Goal: Information Seeking & Learning: Check status

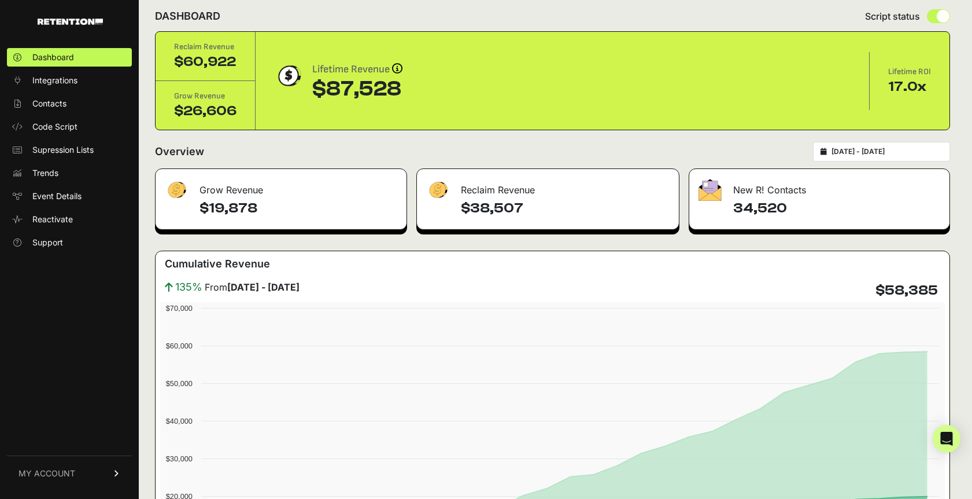
scroll to position [16, 0]
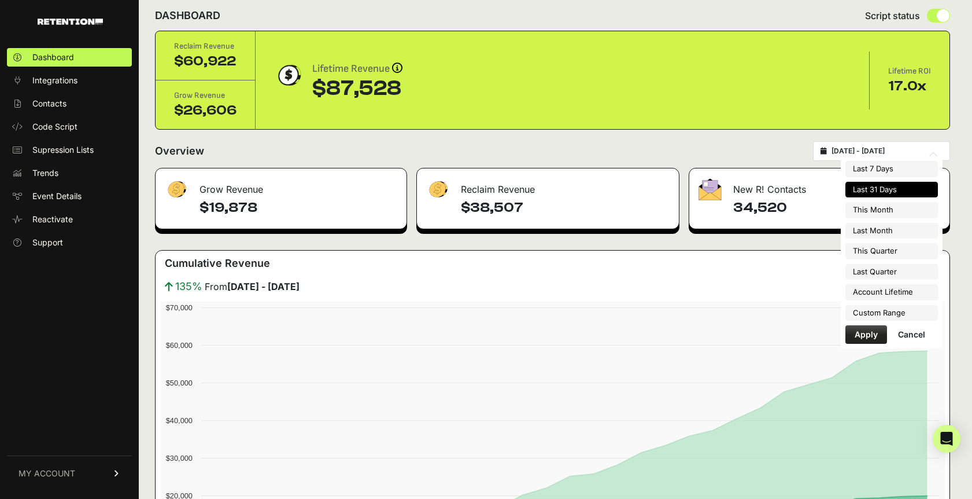
click at [879, 152] on input "2025-08-13 - 2025-09-12" at bounding box center [887, 150] width 111 height 9
click at [876, 166] on li "Last 7 Days" at bounding box center [892, 169] width 93 height 16
type input "2025-09-06 - 2025-09-12"
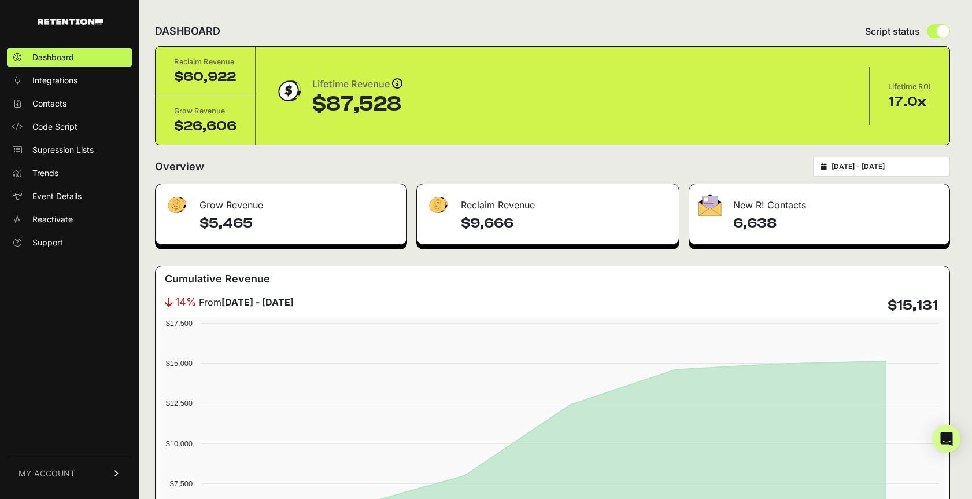
scroll to position [5, 0]
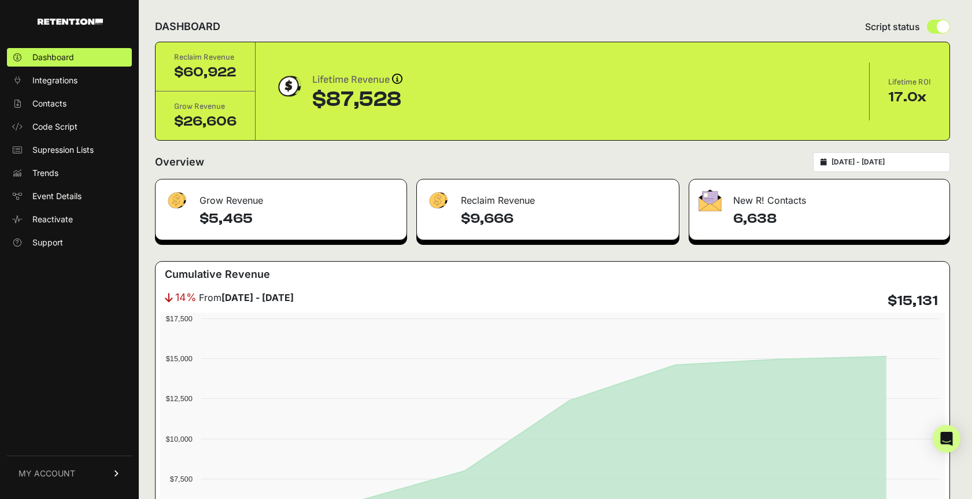
type input "[DATE]"
click at [864, 163] on input "[DATE] - [DATE]" at bounding box center [887, 161] width 111 height 9
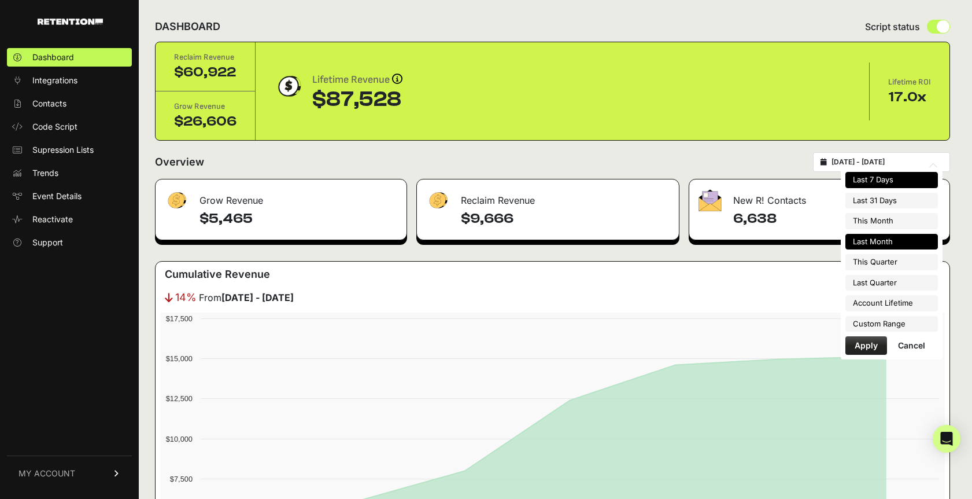
type input "2025-09-01"
type input "2025-09-30"
type input "2025-08-01"
type input "2025-08-31"
type input "2025-07-01"
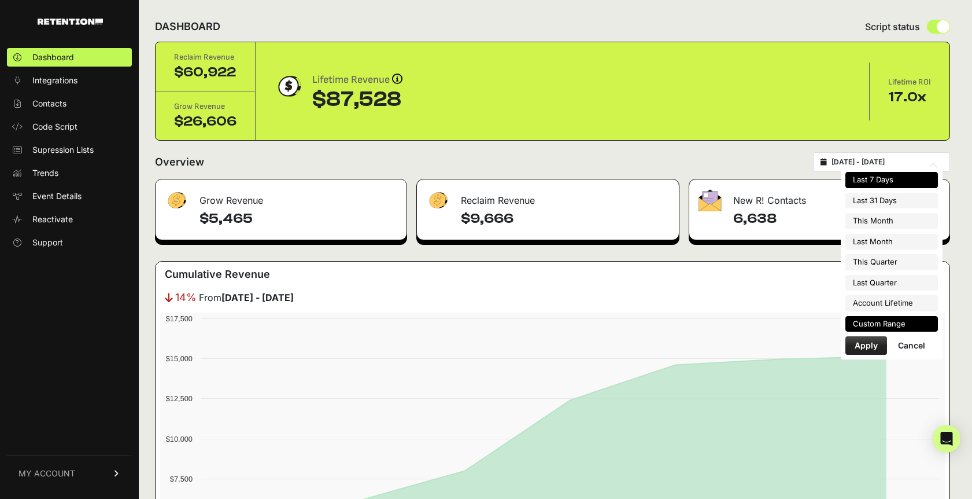
type input "2025-09-30"
type input "2025-04-01"
type input "2025-06-30"
type input "2025-07-07"
type input "2025-09-12"
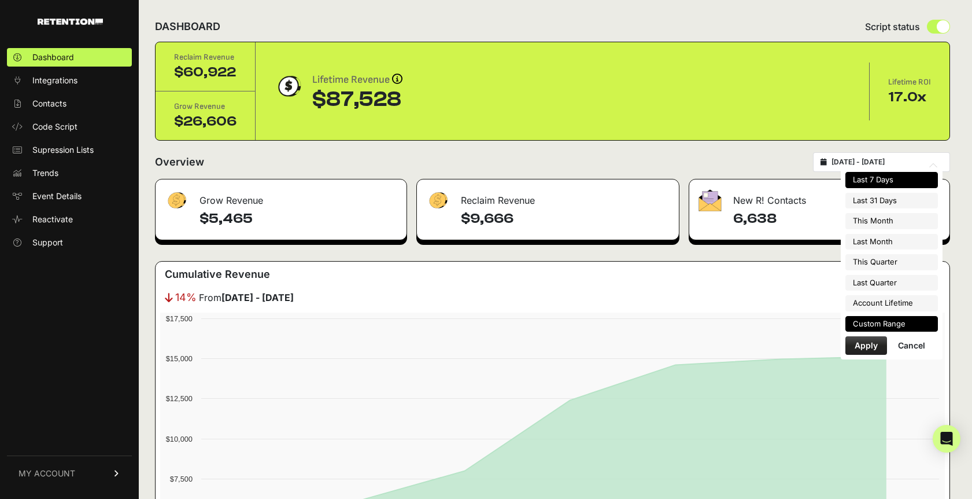
click at [851, 319] on li "Custom Range" at bounding box center [892, 324] width 93 height 16
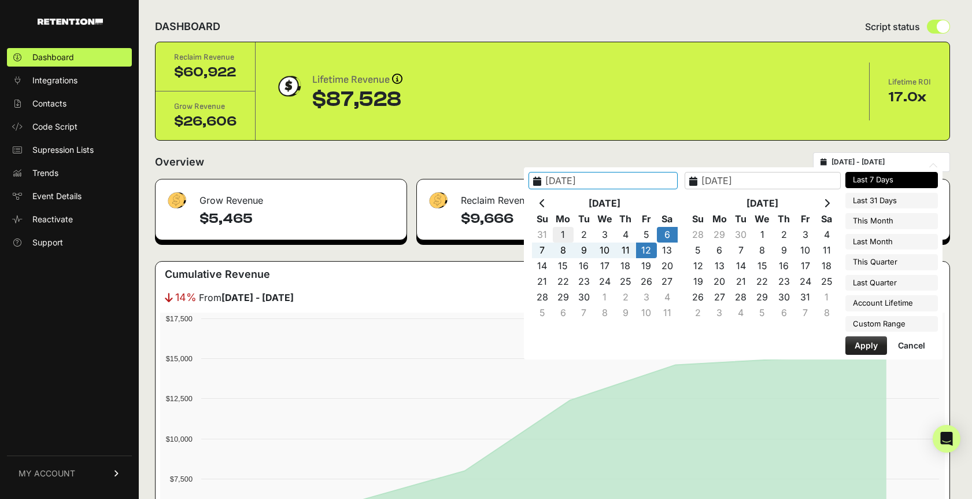
type input "2025-09-01"
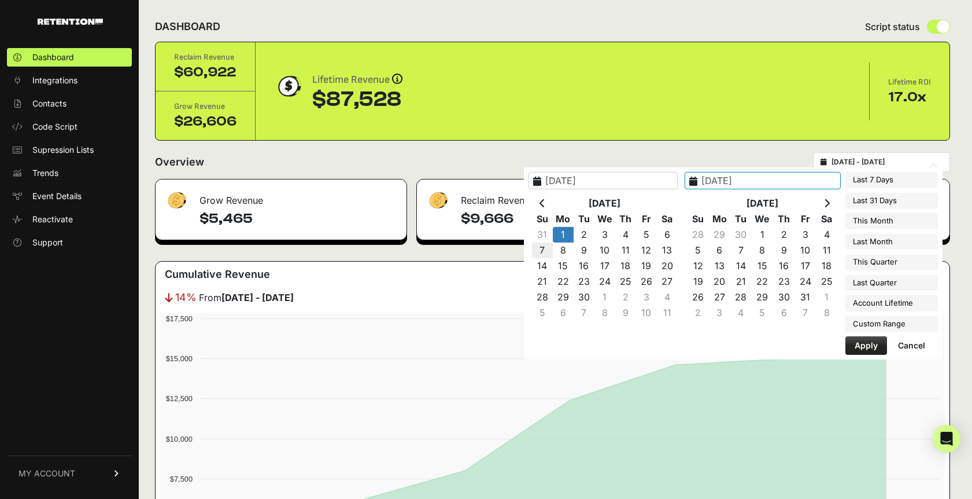
type input "2025-09-07"
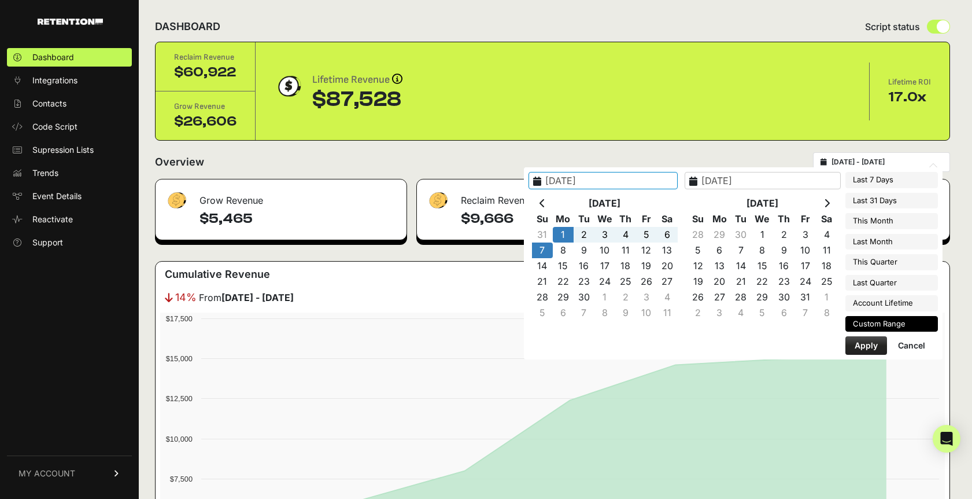
type input "2025-09-01"
click at [872, 345] on button "Apply" at bounding box center [867, 345] width 42 height 19
type input "2025-09-01 - 2025-09-07"
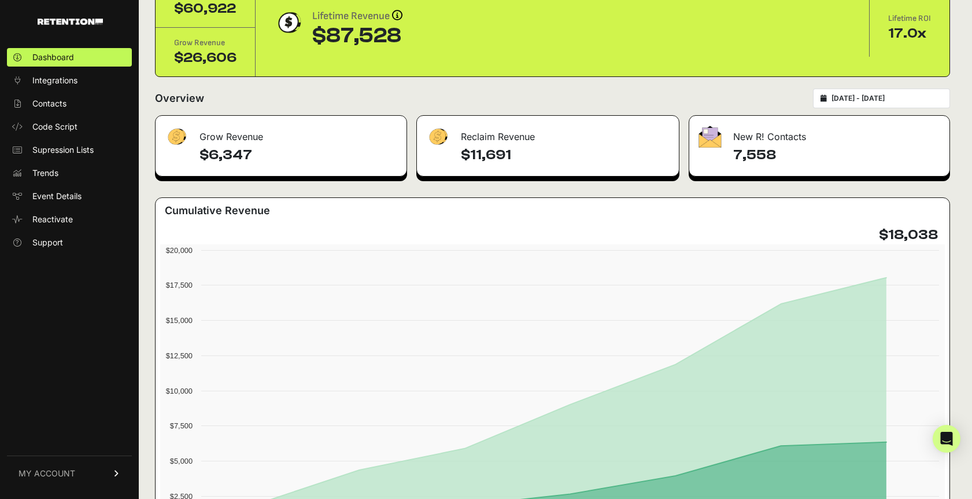
scroll to position [23, 0]
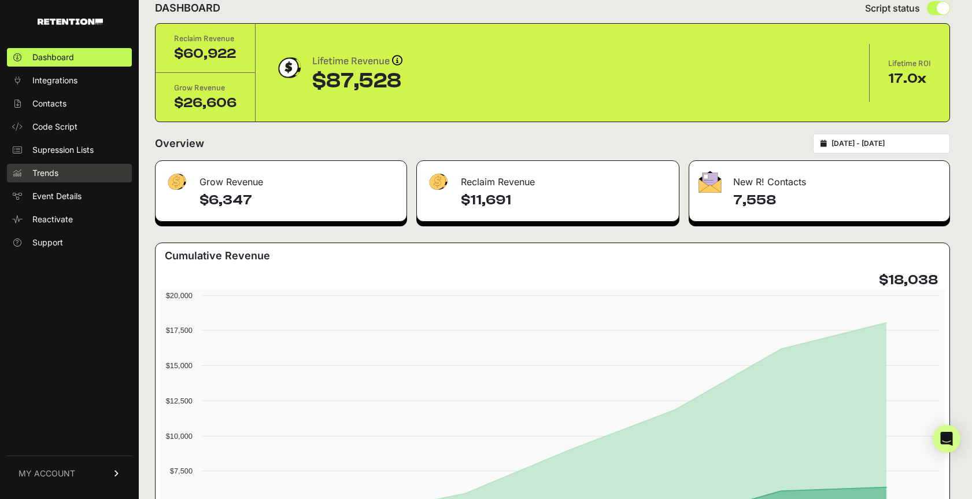
click at [51, 172] on span "Trends" at bounding box center [45, 173] width 26 height 12
click at [50, 173] on span "Trends" at bounding box center [45, 173] width 26 height 12
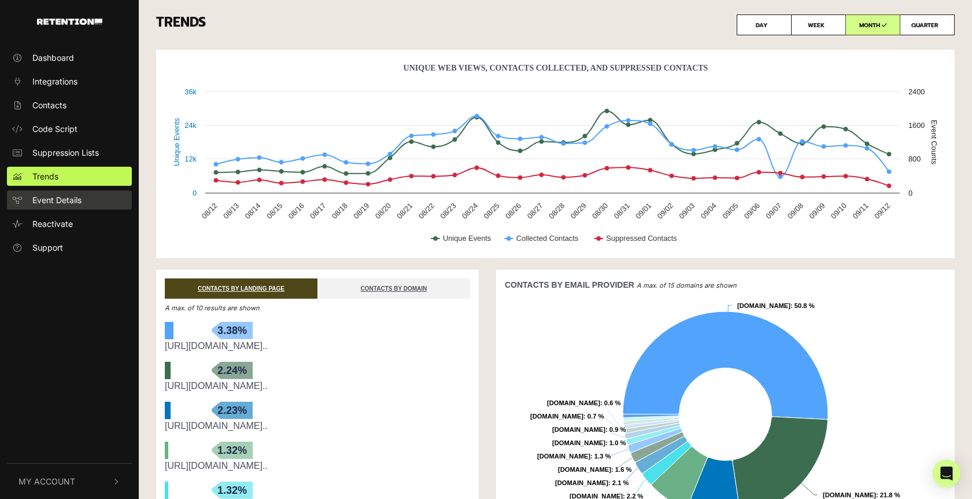
click at [51, 200] on span "Event Details" at bounding box center [56, 200] width 49 height 12
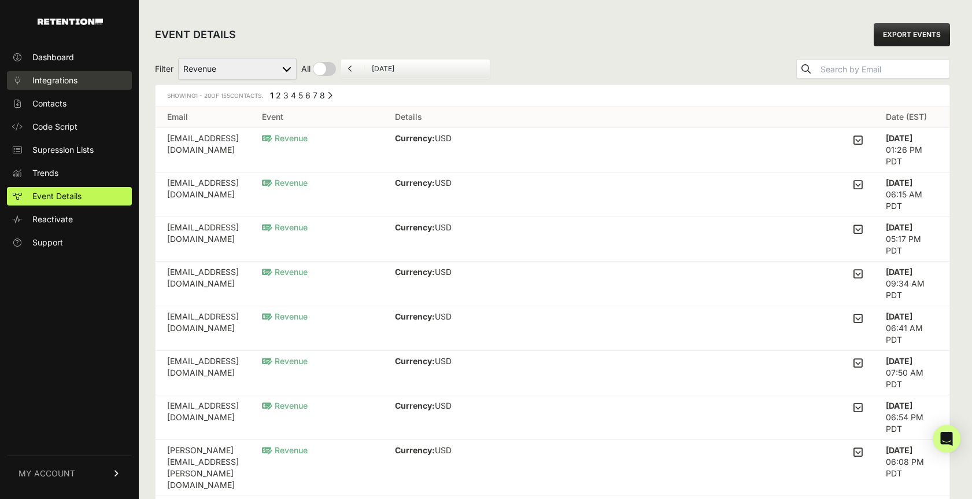
click at [68, 79] on span "Integrations" at bounding box center [54, 81] width 45 height 12
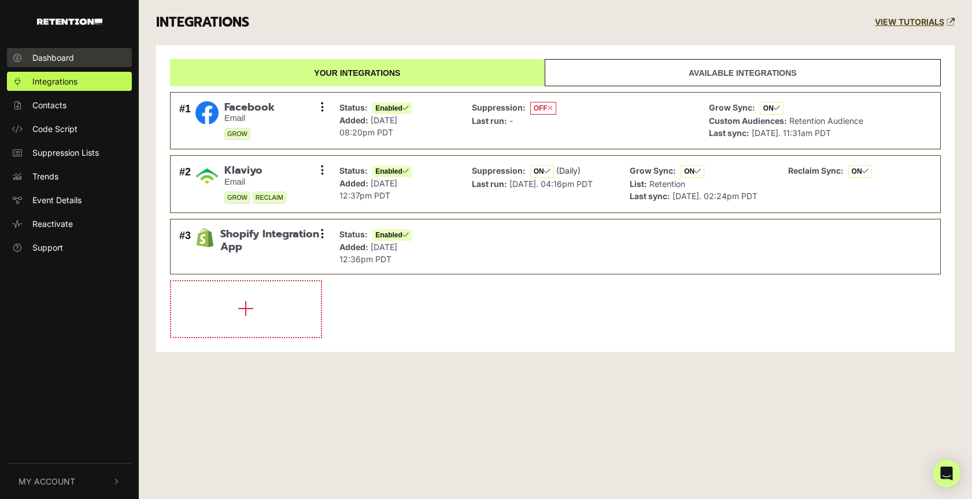
click at [52, 55] on span "Dashboard" at bounding box center [53, 57] width 42 height 12
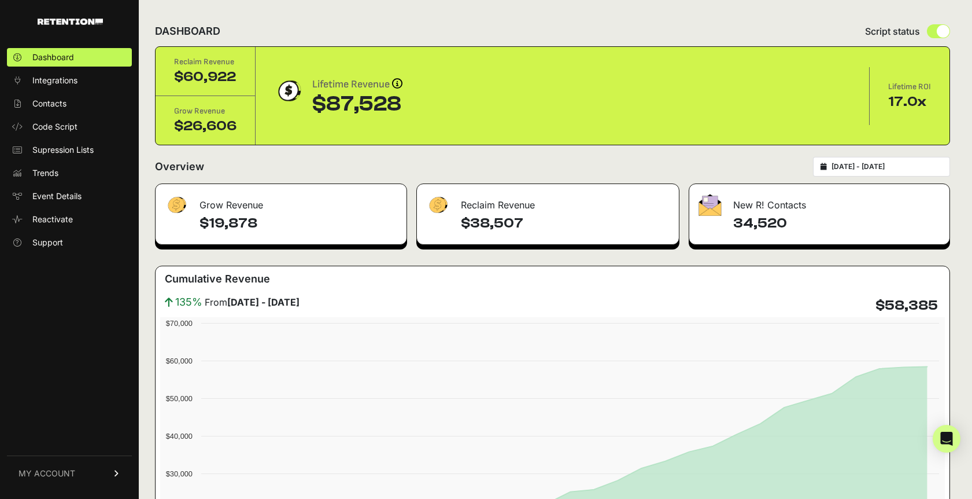
type input "[DATE]"
click at [857, 162] on input "2025-08-13 - 2025-09-12" at bounding box center [887, 166] width 111 height 9
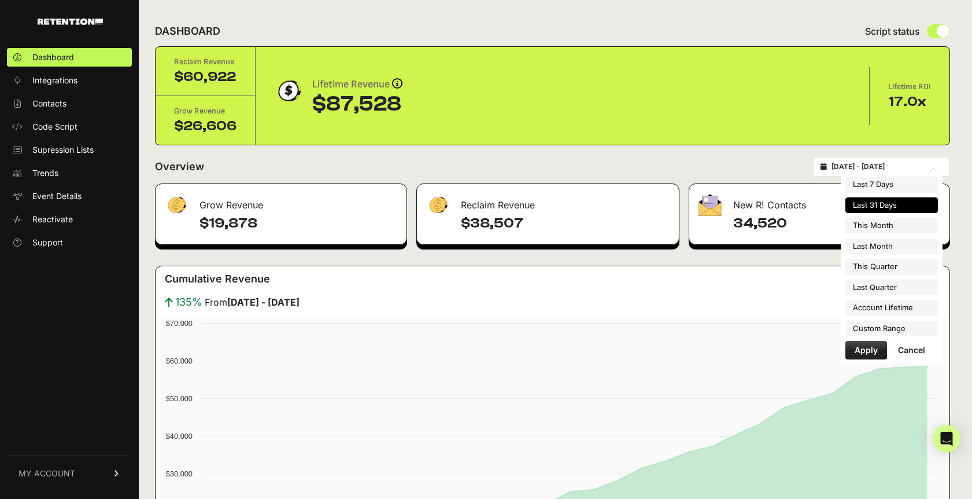
type input "2025-09-01"
type input "2025-09-30"
type input "2025-08-13"
type input "[DATE]"
type input "2025-07-01"
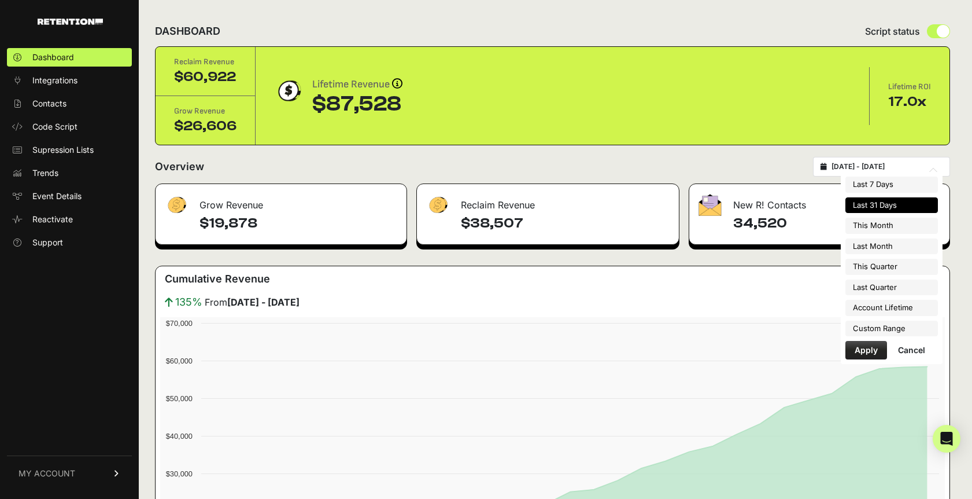
type input "2025-09-30"
type input "2025-08-13"
type input "[DATE]"
click at [873, 330] on li "Custom Range" at bounding box center [892, 328] width 93 height 16
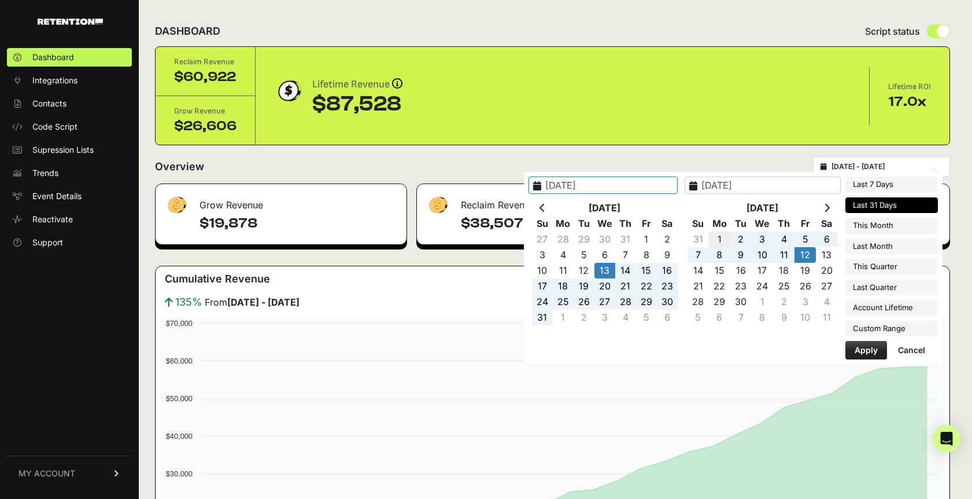
type input "2025-09-01"
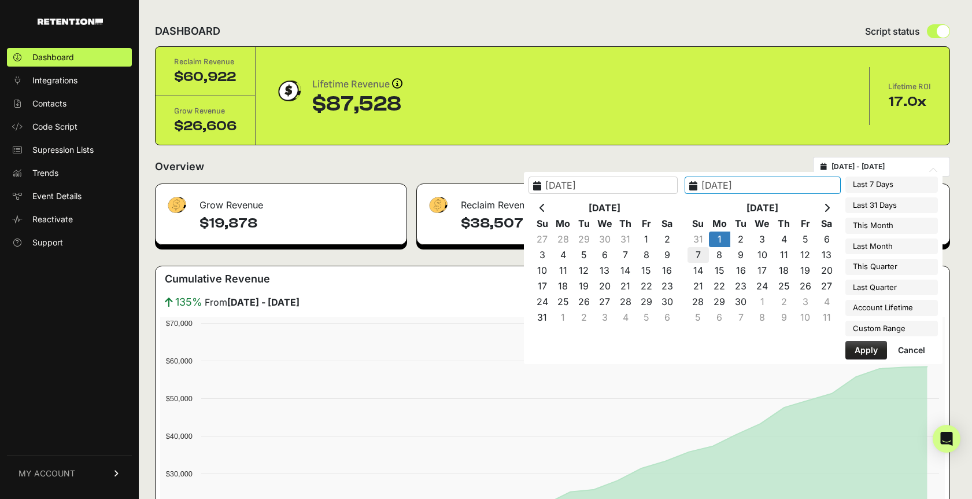
type input "2025-09-07"
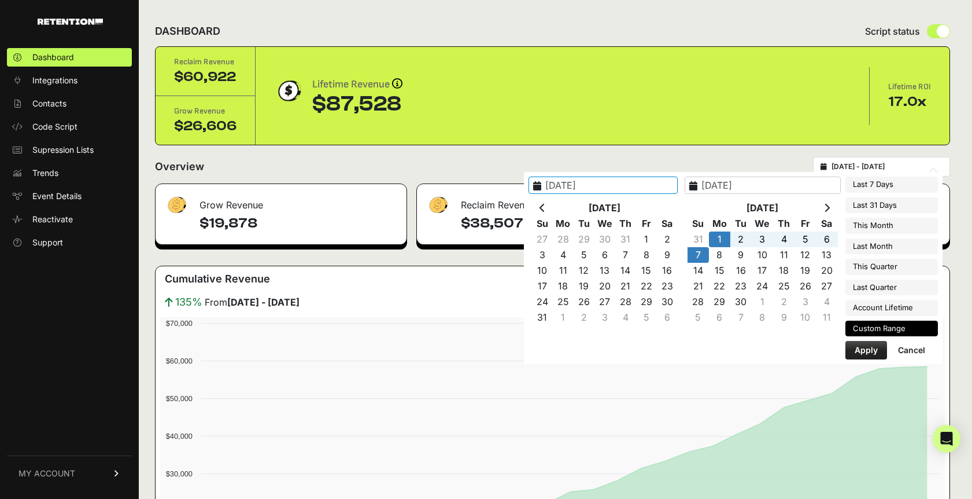
type input "2025-09-01"
click at [859, 351] on button "Apply" at bounding box center [867, 350] width 42 height 19
type input "2025-09-01 - 2025-09-07"
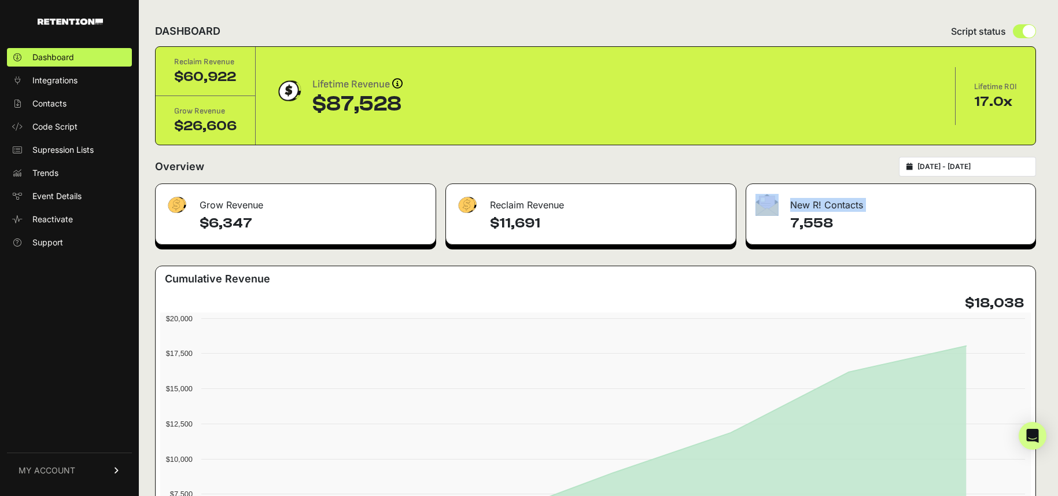
drag, startPoint x: 782, startPoint y: 216, endPoint x: 607, endPoint y: 212, distance: 174.7
click at [806, 212] on div "New R! Contacts 7,558" at bounding box center [891, 213] width 290 height 61
drag, startPoint x: 571, startPoint y: 218, endPoint x: 839, endPoint y: 222, distance: 267.8
click at [839, 222] on div "Grow Revenue $6,347 Reclaim Revenue $11,691 New R! Contacts 7,558 Cumulative Re…" at bounding box center [595, 420] width 881 height 474
click at [835, 231] on h4 "7,558" at bounding box center [908, 223] width 236 height 19
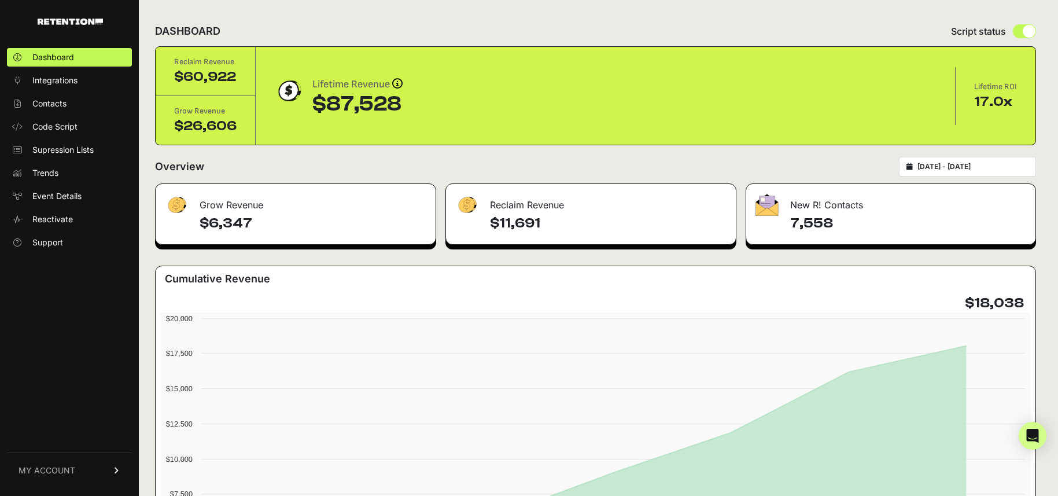
drag, startPoint x: 831, startPoint y: 223, endPoint x: 786, endPoint y: 222, distance: 45.7
click at [786, 222] on div "7,558" at bounding box center [890, 229] width 289 height 30
drag, startPoint x: 551, startPoint y: 219, endPoint x: 485, endPoint y: 219, distance: 66.5
click at [485, 219] on div "$11,691" at bounding box center [591, 229] width 290 height 30
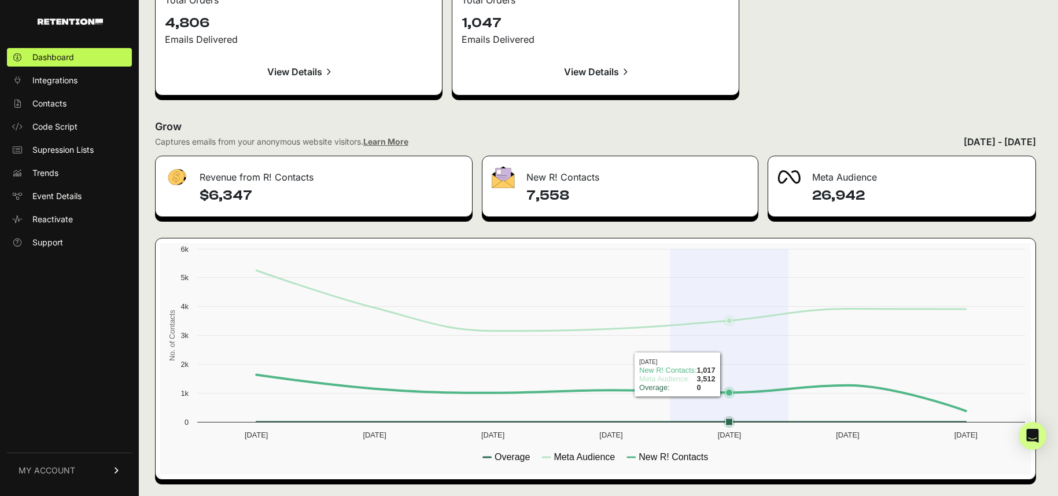
scroll to position [1760, 0]
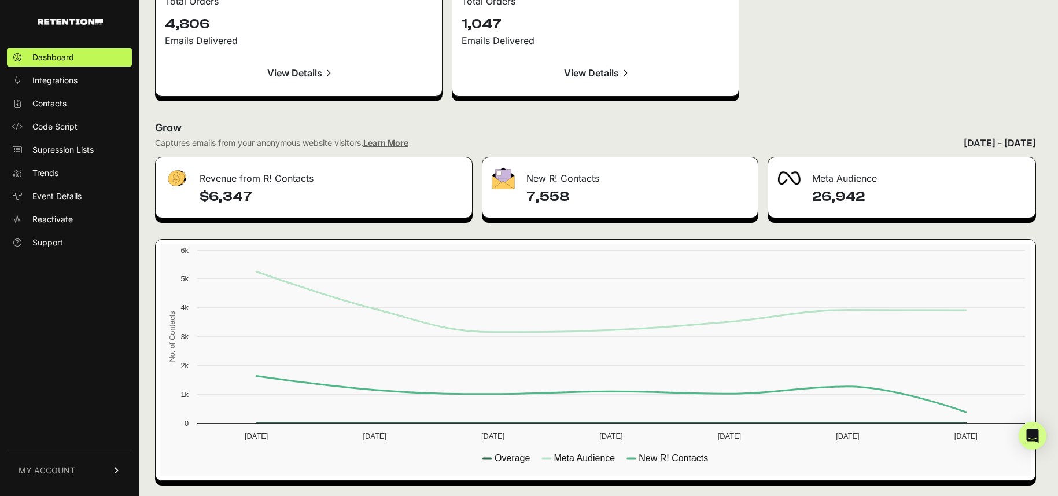
drag, startPoint x: 870, startPoint y: 198, endPoint x: 796, endPoint y: 193, distance: 73.6
click at [796, 193] on div "26,942" at bounding box center [901, 202] width 267 height 30
drag, startPoint x: 816, startPoint y: 199, endPoint x: 866, endPoint y: 200, distance: 50.3
click at [866, 200] on h4 "26,942" at bounding box center [919, 196] width 214 height 19
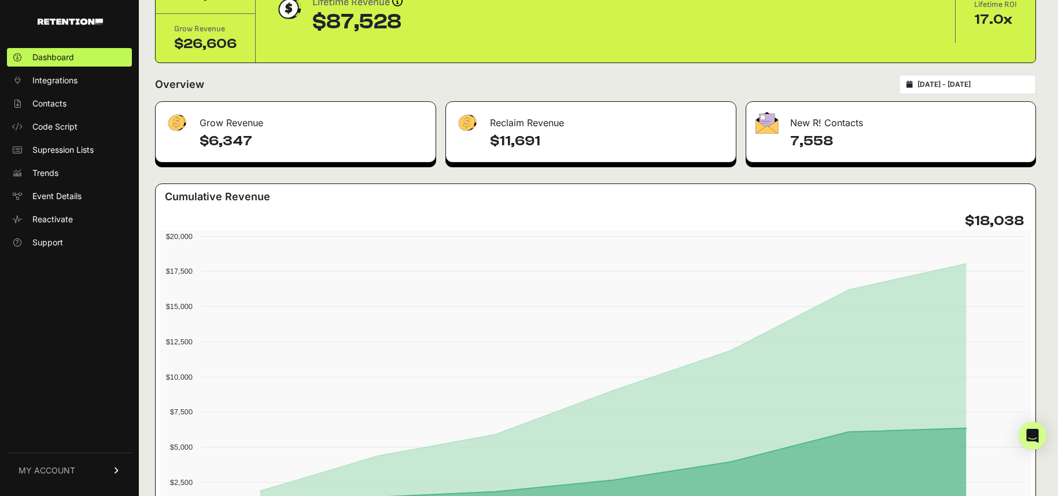
scroll to position [0, 0]
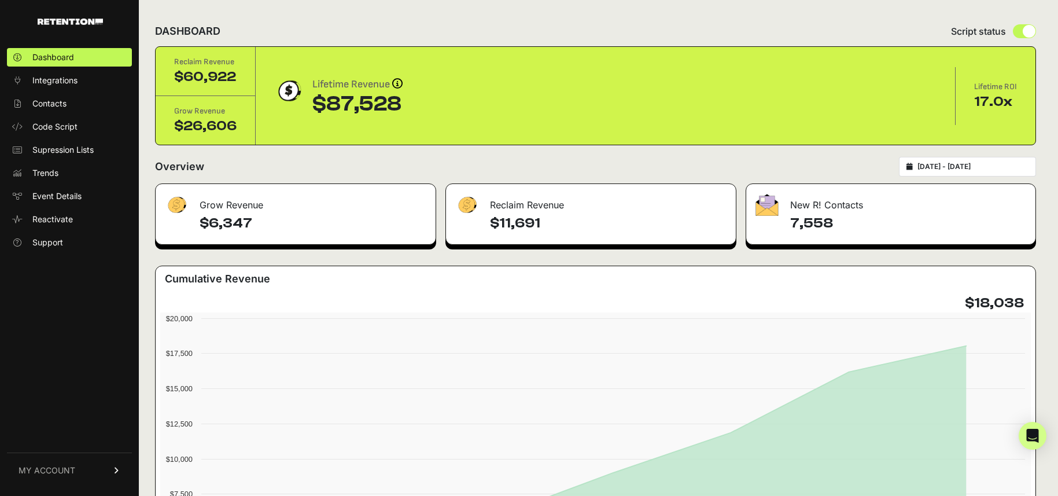
type input "2025-09-01"
type input "2025-09-07"
click at [965, 166] on input "2025-09-01 - 2025-09-07" at bounding box center [972, 166] width 111 height 9
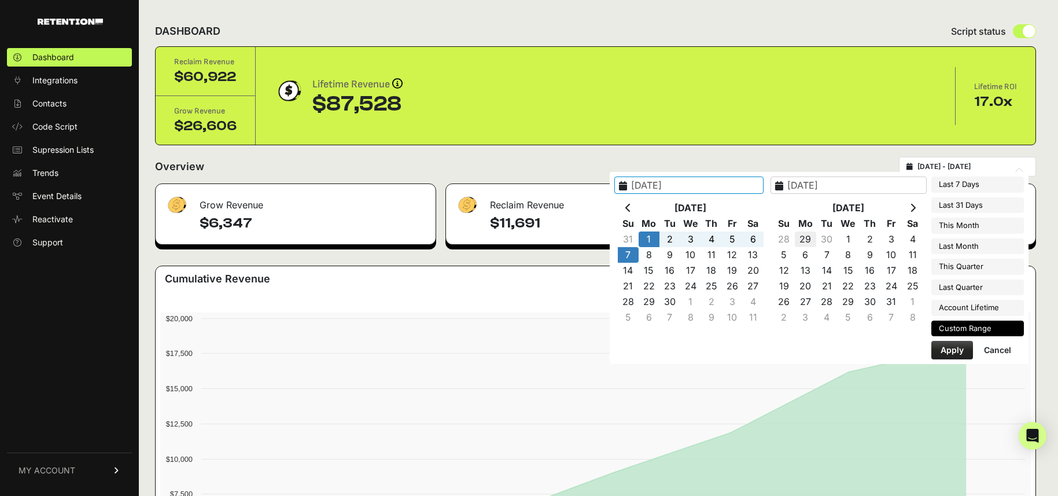
type input "2025-09-06"
type input "2025-09-12"
type input "2025-09-01"
type input "2025-09-07"
click at [631, 209] on icon at bounding box center [628, 207] width 6 height 9
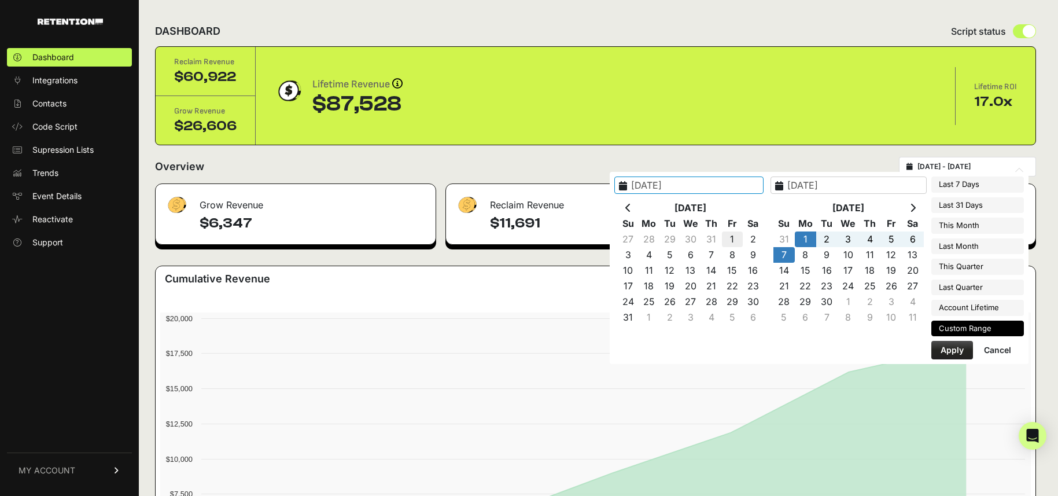
type input "2025-08-01"
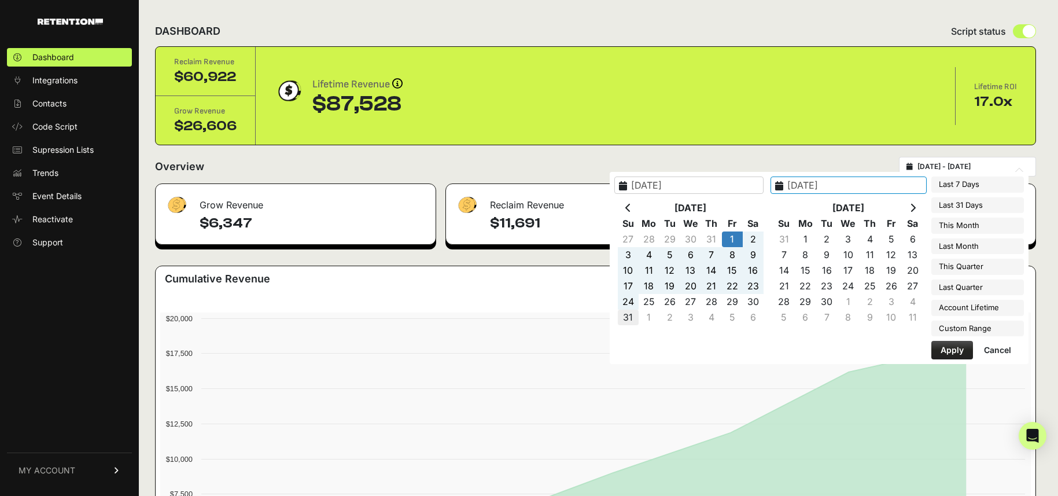
type input "2025-08-31"
type input "2025-08-01"
click at [943, 346] on button "Apply" at bounding box center [952, 350] width 42 height 19
type input "[DATE] - [DATE]"
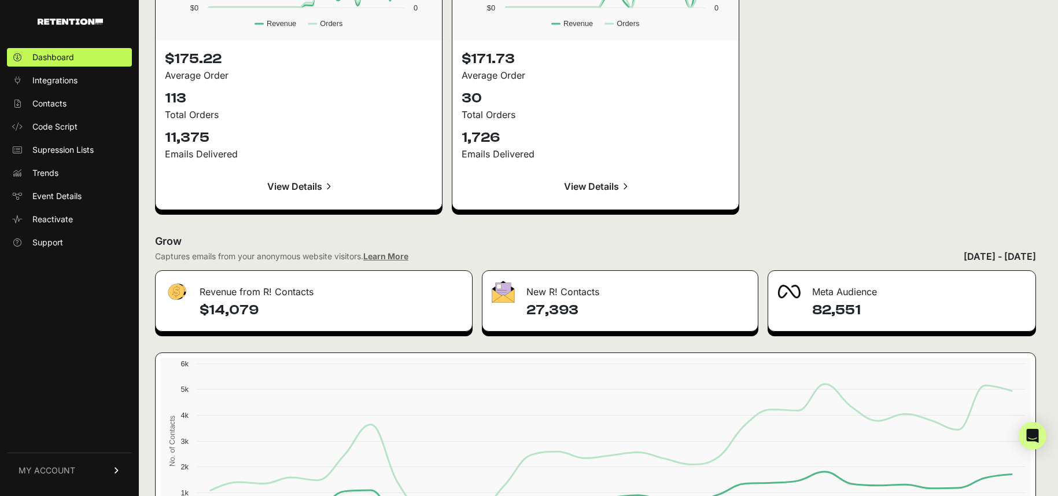
scroll to position [1710, 0]
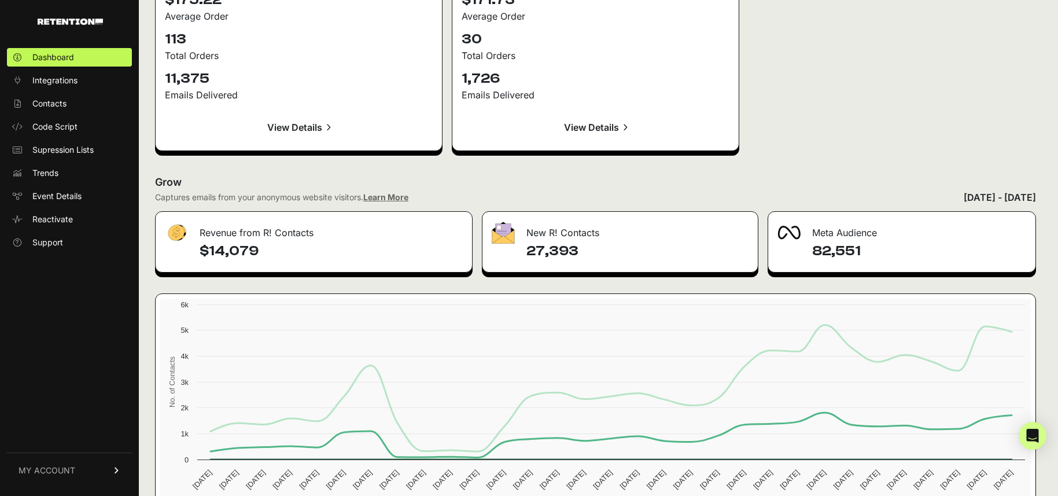
click at [829, 255] on h4 "82,551" at bounding box center [919, 251] width 214 height 19
click at [399, 196] on link "Learn More" at bounding box center [385, 197] width 45 height 10
